Goal: Task Accomplishment & Management: Use online tool/utility

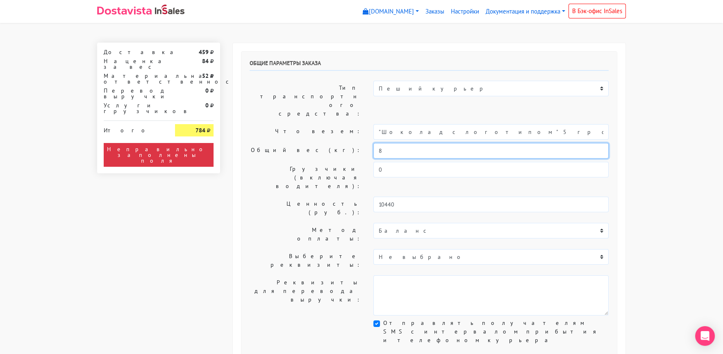
drag, startPoint x: 387, startPoint y: 123, endPoint x: 355, endPoint y: 128, distance: 32.3
click at [355, 143] on div "Общий вес (кг): 8" at bounding box center [430, 151] width 372 height 16
type input "1"
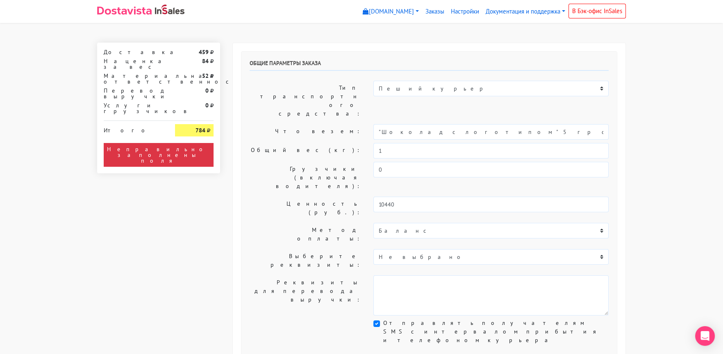
click at [321, 117] on div "Общие параметры заказа Тип транспортного средства: Пеший курьер Легковой автомо…" at bounding box center [430, 204] width 376 height 305
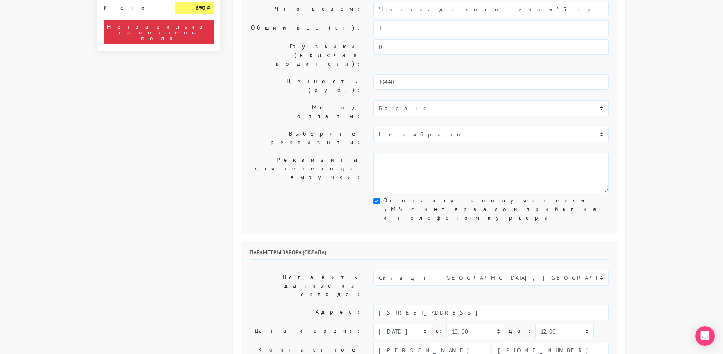
scroll to position [123, 0]
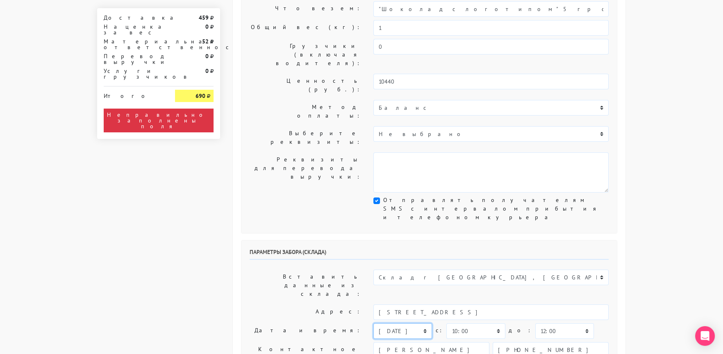
click at [392, 324] on select "[DATE] [DATE] [DATE] [DATE] [DATE] [DATE] [DATE] [DATE] [DATE]" at bounding box center [403, 332] width 59 height 16
select select "[DATE]"
click at [374, 324] on select "[DATE] [DATE] [DATE] [DATE] [DATE] [DATE] [DATE] [DATE] [DATE]" at bounding box center [403, 332] width 59 height 16
click at [475, 324] on select "00:00 00:30 01:00 01:30 02:00 02:30 03:00 03:30 04:00 04:30 05:00 05:30 06:00 0…" at bounding box center [476, 332] width 59 height 16
select select "12:00"
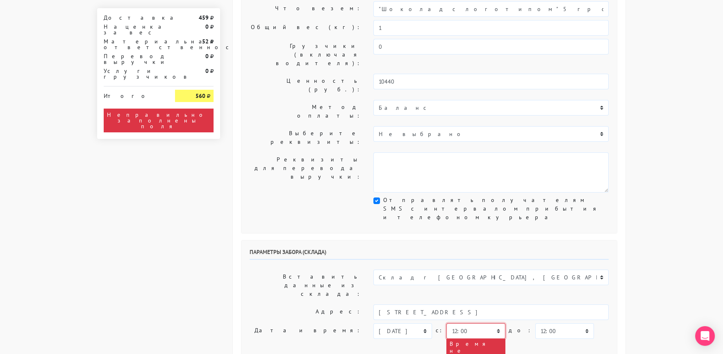
click at [447, 324] on select "00:00 00:30 01:00 01:30 02:00 02:30 03:00 03:30 04:00 04:30 05:00 05:30 06:00 0…" at bounding box center [476, 332] width 59 height 16
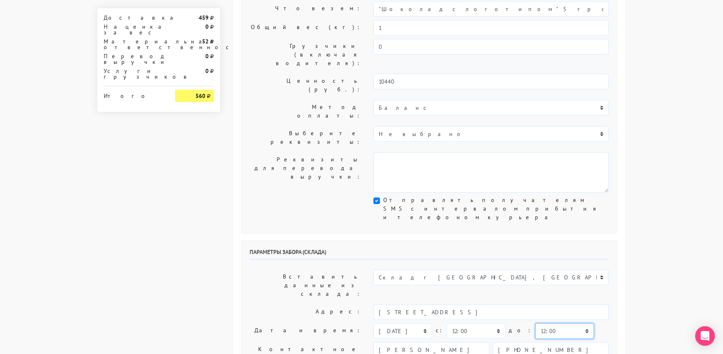
click at [548, 324] on select "00:00 00:30 01:00 01:30 02:00 02:30 03:00 03:30 04:00 04:30 05:00 05:30 06:00 0…" at bounding box center [565, 332] width 59 height 16
select select "14:00"
click at [536, 324] on select "00:00 00:30 01:00 01:30 02:00 02:30 03:00 03:30 04:00 04:30 05:00 05:30 06:00 0…" at bounding box center [565, 332] width 59 height 16
drag, startPoint x: 382, startPoint y: 292, endPoint x: 369, endPoint y: 294, distance: 12.9
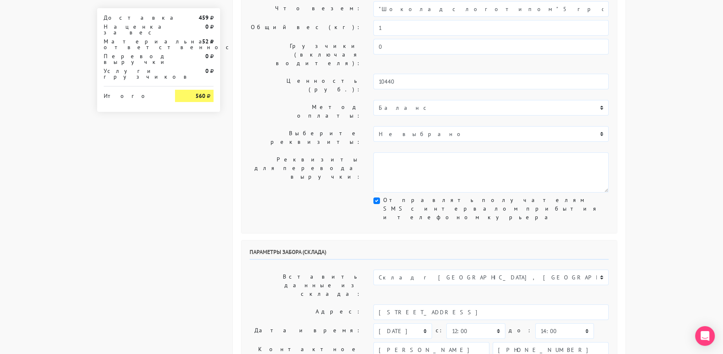
type textarea "Заказ 29169. Как пройти: по [GEOGRAPHIC_DATA] от круга второй поворот во двор. …"
drag, startPoint x: 273, startPoint y: 222, endPoint x: 269, endPoint y: 224, distance: 4.2
click at [271, 305] on label "Адрес:" at bounding box center [306, 313] width 124 height 16
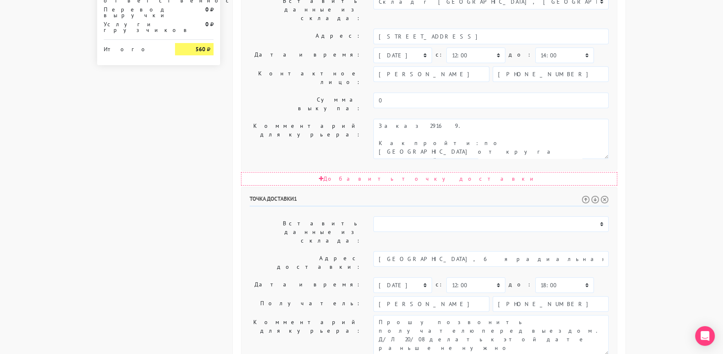
scroll to position [401, 0]
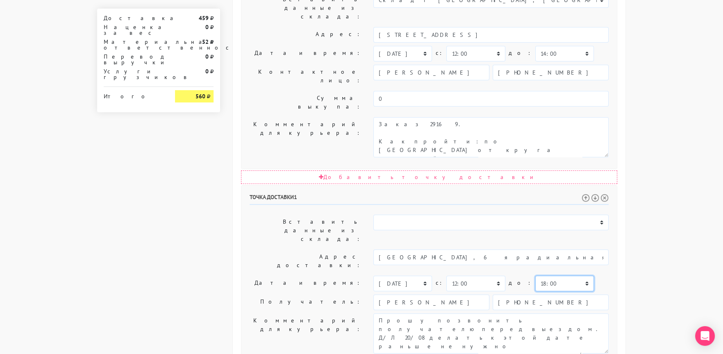
click at [536, 276] on select "00:00 00:30 01:00 01:30 02:00 02:30 03:00 03:30 04:00 04:30 05:00 05:30 06:00 0…" at bounding box center [565, 284] width 59 height 16
select select "17:30"
click at [536, 276] on select "00:00 00:30 01:00 01:30 02:00 02:30 03:00 03:30 04:00 04:30 05:00 05:30 06:00 0…" at bounding box center [565, 284] width 59 height 16
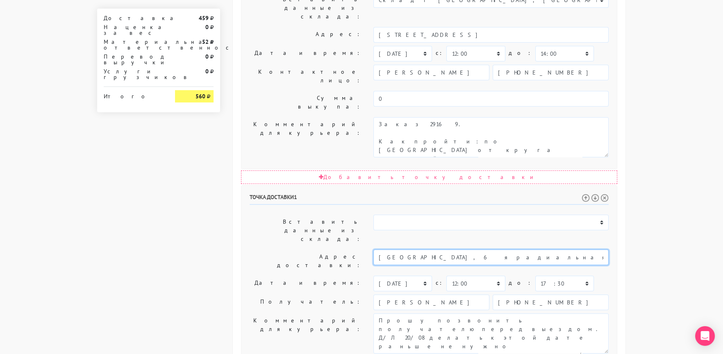
click at [513, 250] on input "[GEOGRAPHIC_DATA], 6 я радиальная 7/1 корп 2. Пункт выдачи заказов озон" at bounding box center [491, 258] width 235 height 16
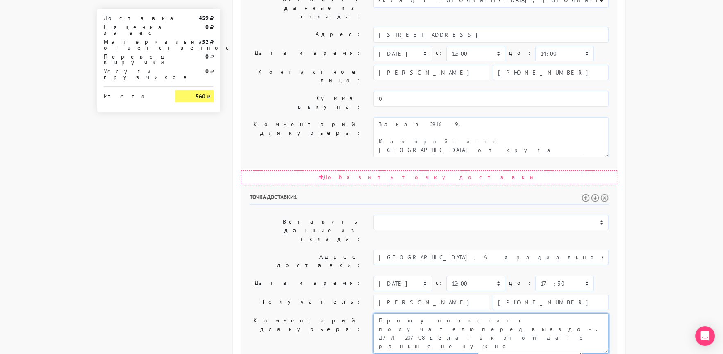
scroll to position [8, 0]
drag, startPoint x: 500, startPoint y: 185, endPoint x: 556, endPoint y: 255, distance: 89.5
click at [556, 255] on div "Точка доставки 1 Вставить данные из склада: Склад г [GEOGRAPHIC_DATA], [GEOGRAP…" at bounding box center [430, 328] width 376 height 284
paste textarea "[GEOGRAPHIC_DATA], 6 я радиальная 7/1 корп 2. Пункт выдачи заказов озон"
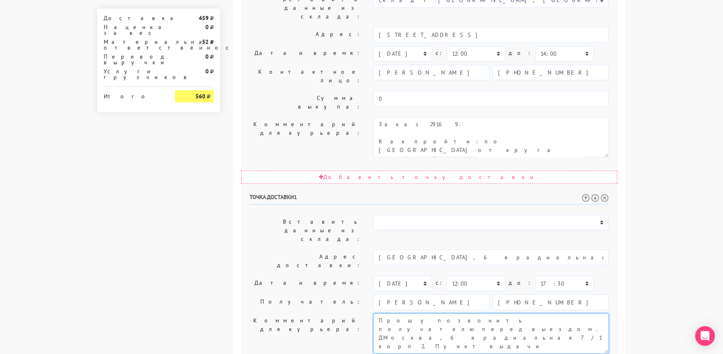
click at [498, 314] on textarea "Прошу позвонить получателю перед выездом. Д/Л 20/08 делать к этой дате раньше н…" at bounding box center [491, 334] width 235 height 40
click at [553, 314] on textarea "Прошу позвонить получателю перед выездом. Д/Л 20/08 делать к этой дате раньше н…" at bounding box center [491, 334] width 235 height 40
type textarea "Прошу позвонить получателю перед выездом. До 18.00. [STREET_ADDRESS]. Пункт выд…"
click at [647, 195] on body "[DOMAIN_NAME] [DOMAIN_NAME] Выйти Заказы Настройки 0" at bounding box center [361, 58] width 723 height 918
click at [272, 295] on label "Получатель:" at bounding box center [306, 303] width 124 height 16
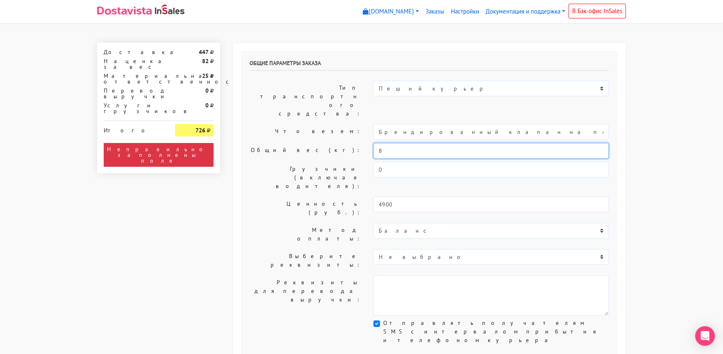
drag, startPoint x: 363, startPoint y: 127, endPoint x: 351, endPoint y: 128, distance: 12.3
click at [351, 143] on div "Общий вес (кг): 8" at bounding box center [430, 151] width 372 height 16
type input "0,5"
click at [278, 143] on label "Общий вес (кг):" at bounding box center [306, 151] width 124 height 16
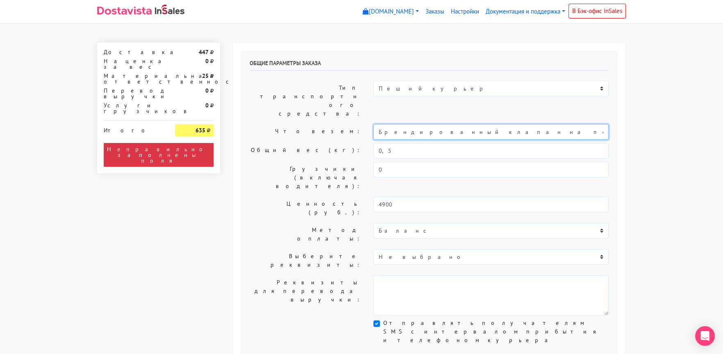
drag, startPoint x: 404, startPoint y: 106, endPoint x: 333, endPoint y: 106, distance: 70.9
click at [336, 124] on div "Что везем: Брендированный клапан на печенье" at bounding box center [430, 132] width 372 height 16
type input "Печенье"
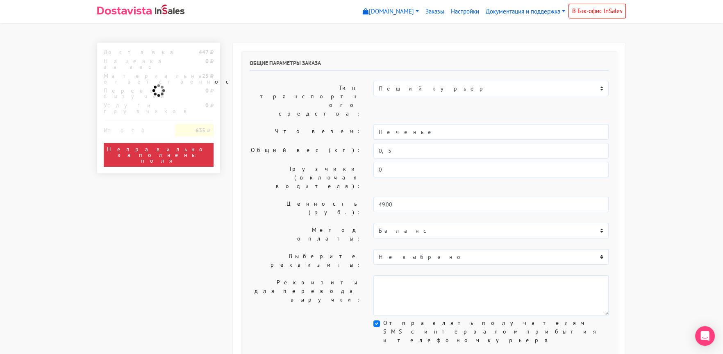
click at [306, 124] on label "Что везем:" at bounding box center [306, 132] width 124 height 16
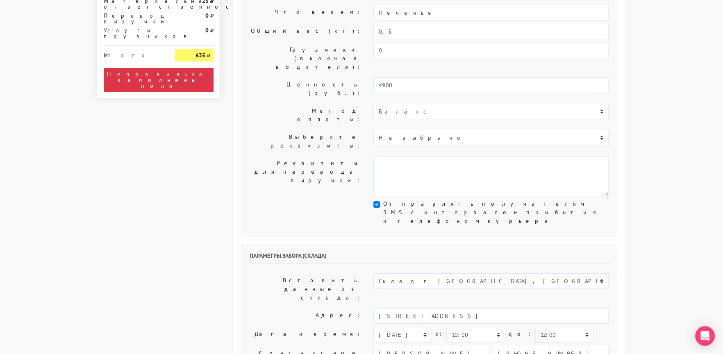
scroll to position [164, 0]
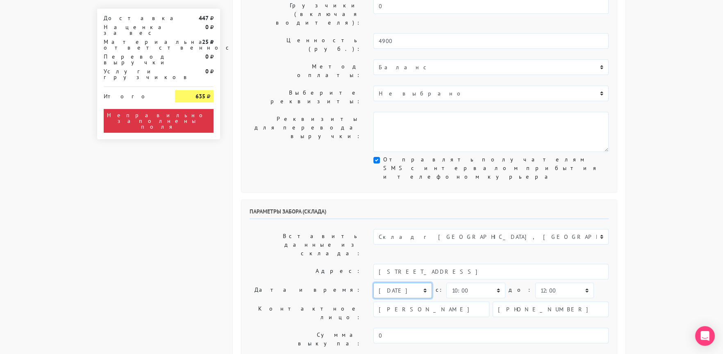
click at [390, 283] on select "[DATE] [DATE] [DATE] [DATE] [DATE] [DATE] [DATE] [DATE] [DATE]" at bounding box center [403, 291] width 59 height 16
select select "26.08.2025"
click at [374, 283] on select "[DATE] [DATE] [DATE] [DATE] [DATE] [DATE] [DATE] [DATE] [DATE]" at bounding box center [403, 291] width 59 height 16
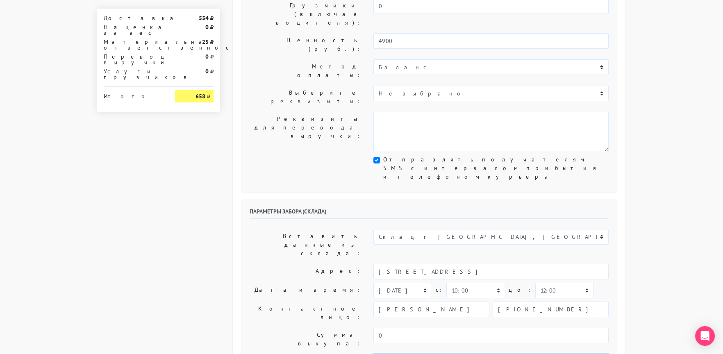
type textarea "Заказ 30293. Как пройти: по улице Кавказский бульвар от круга второй поворот во…"
click at [239, 193] on div "Общие параметры заказа Тип транспортного средства: Пеший курьер Легковой автомо…" at bounding box center [429, 316] width 393 height 874
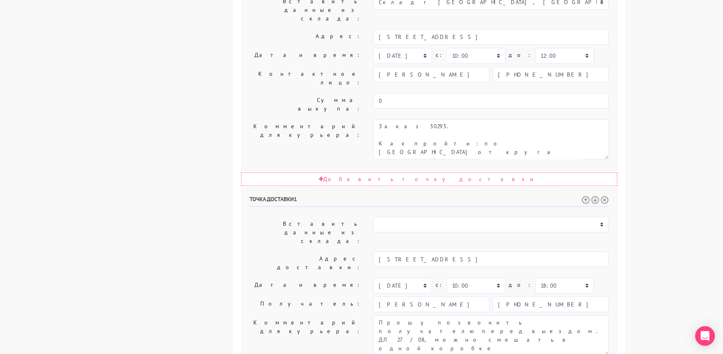
scroll to position [401, 0]
click at [536, 276] on select "00:00 00:30 01:00 01:30 02:00 02:30 03:00 03:30 04:00 04:30 05:00 05:30 06:00 0…" at bounding box center [565, 284] width 59 height 16
select select "17:30"
click at [536, 276] on select "00:00 00:30 01:00 01:30 02:00 02:30 03:00 03:30 04:00 04:30 05:00 05:30 06:00 0…" at bounding box center [565, 284] width 59 height 16
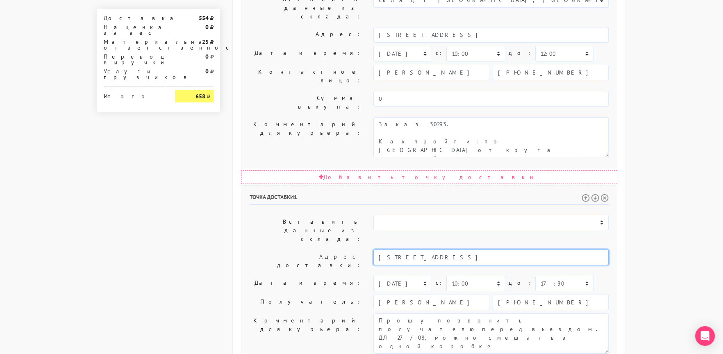
click at [497, 250] on input "Москва, Проспект Вернадского д. 78, стр4" at bounding box center [491, 258] width 235 height 16
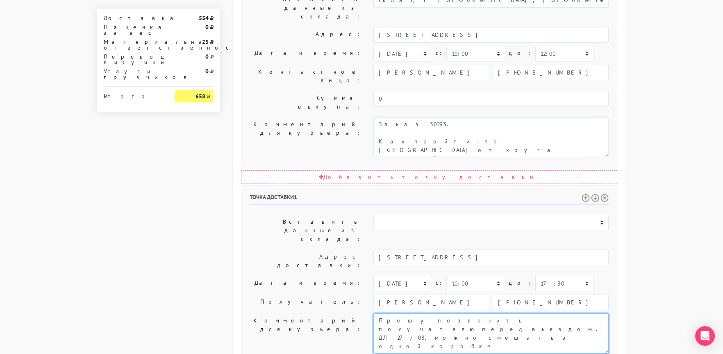
drag, startPoint x: 499, startPoint y: 186, endPoint x: 540, endPoint y: 210, distance: 48.0
click at [540, 314] on textarea "Прошу позвонить получателю перед выездом. ДЛ 27/08, можно смешать в одной короб…" at bounding box center [491, 334] width 235 height 40
paste textarea "Москва, Проспект Вернадского д. 78, стр4"
type textarea "Прошу позвонить получателю перед выездом. До 18.00. Москва, Проспект Вернадског…"
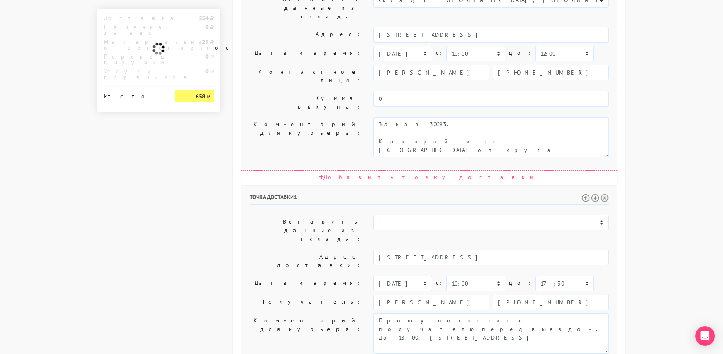
click at [294, 276] on label "Дата и время:" at bounding box center [306, 284] width 124 height 16
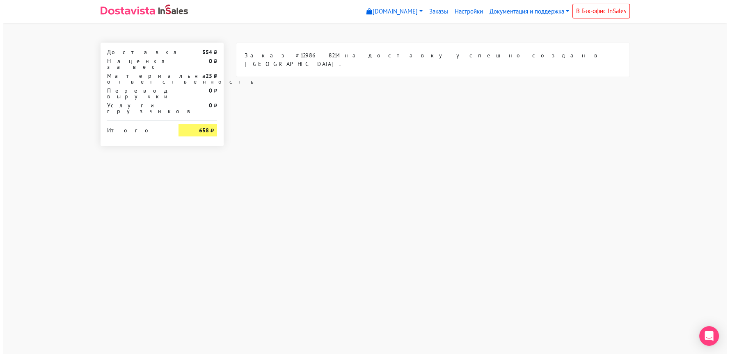
scroll to position [0, 0]
